Goal: Use online tool/utility: Utilize a website feature to perform a specific function

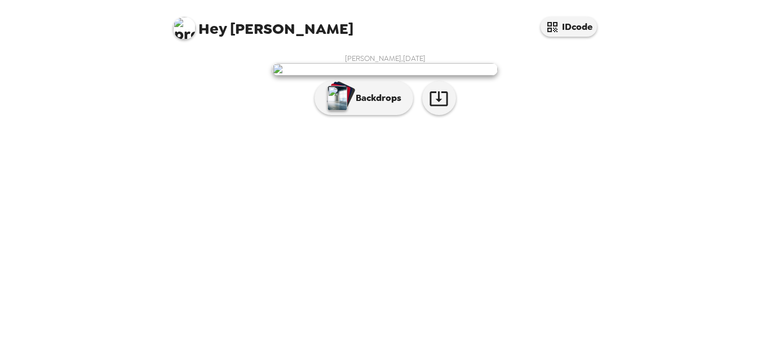
scroll to position [51, 0]
click at [430, 115] on button "button" at bounding box center [439, 98] width 34 height 34
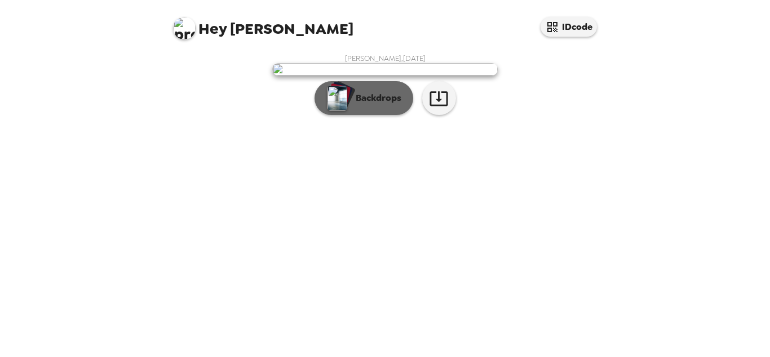
click at [377, 105] on p "Backdrops" at bounding box center [375, 98] width 51 height 14
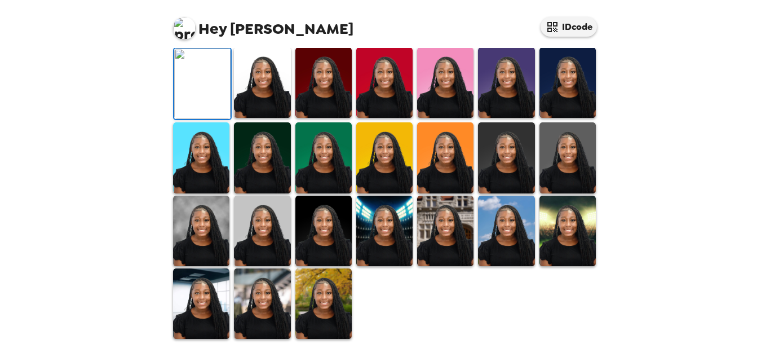
scroll to position [220, 0]
click at [217, 266] on img at bounding box center [201, 231] width 56 height 70
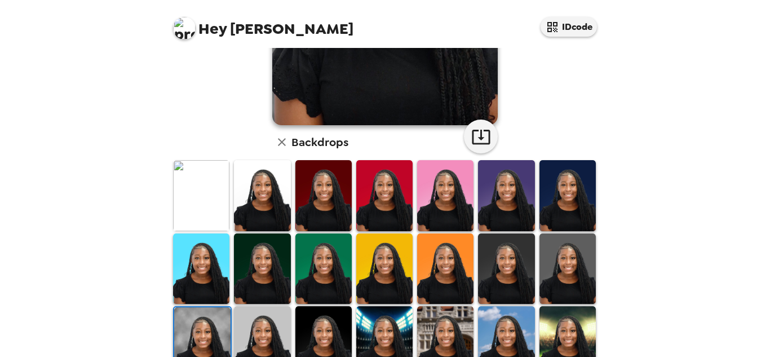
click at [202, 328] on img at bounding box center [202, 342] width 56 height 70
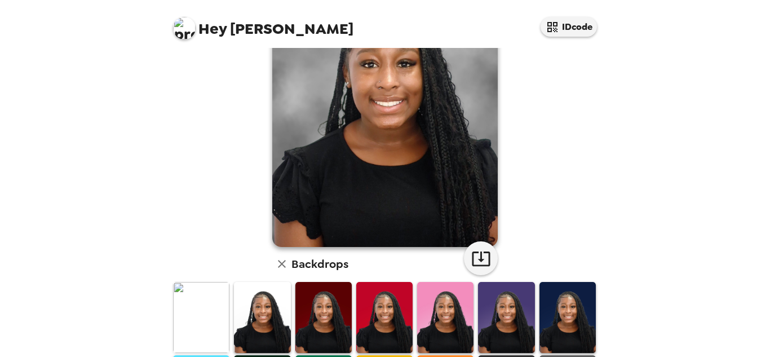
scroll to position [95, 0]
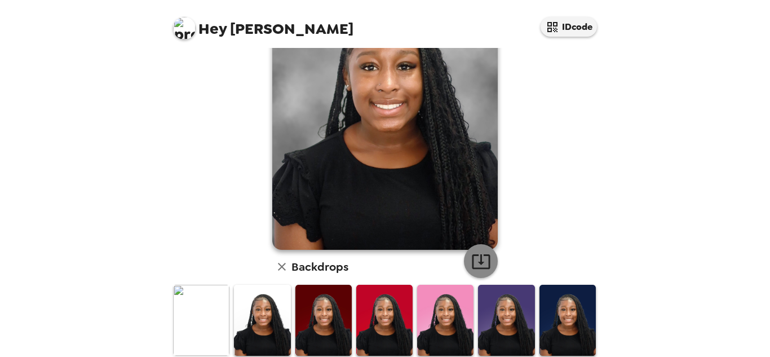
click at [481, 250] on button "button" at bounding box center [481, 261] width 34 height 34
